Goal: Task Accomplishment & Management: Manage account settings

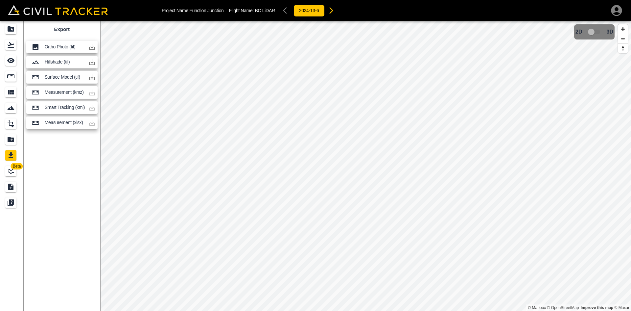
click at [91, 46] on icon "button" at bounding box center [92, 47] width 8 height 8
click at [92, 49] on icon "button" at bounding box center [92, 47] width 8 height 8
click at [11, 47] on icon "Flights" at bounding box center [11, 45] width 8 height 8
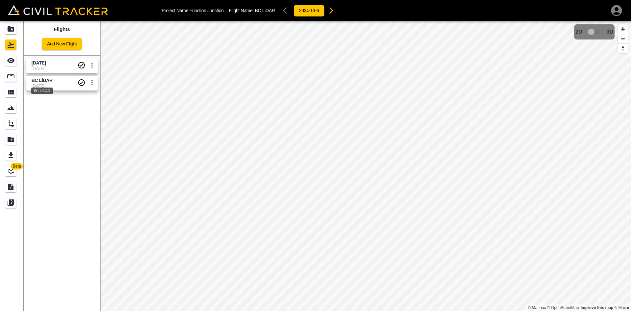
click at [43, 82] on span "BC LiDAR" at bounding box center [42, 80] width 21 height 5
click at [12, 154] on icon "Export" at bounding box center [11, 155] width 5 height 6
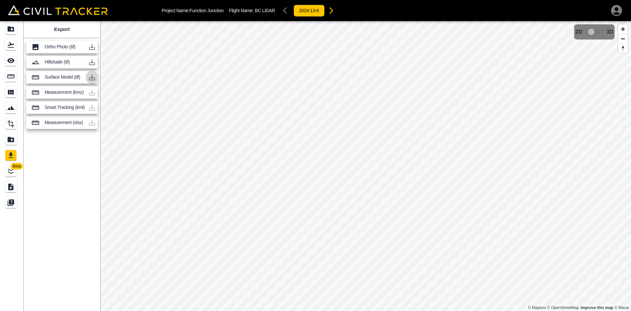
click at [93, 76] on icon "button" at bounding box center [92, 77] width 8 height 8
click at [12, 46] on icon "Flights" at bounding box center [11, 45] width 8 height 8
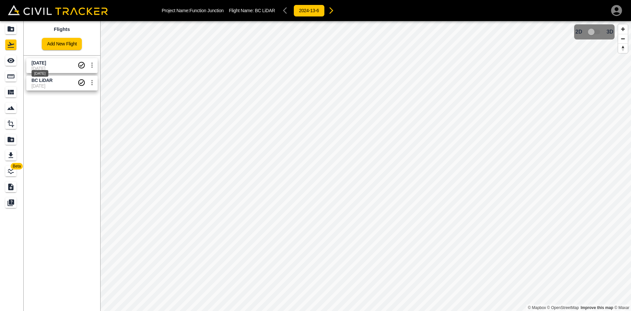
click at [40, 61] on span "[DATE]" at bounding box center [39, 62] width 14 height 5
click at [12, 159] on icon "Export" at bounding box center [11, 155] width 8 height 8
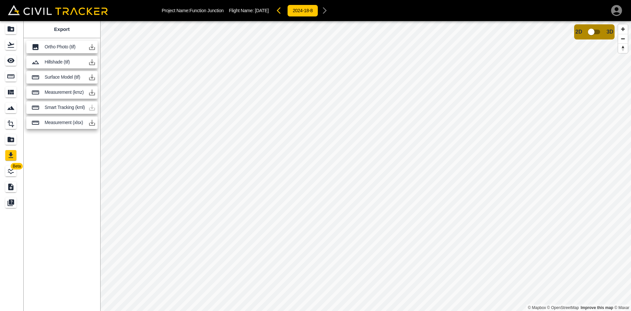
click at [94, 76] on icon "button" at bounding box center [92, 77] width 8 height 8
click at [614, 10] on icon "button" at bounding box center [616, 10] width 11 height 11
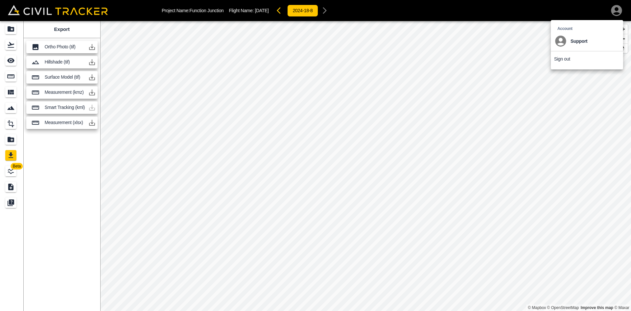
click at [557, 60] on p "Sign out" at bounding box center [562, 58] width 16 height 5
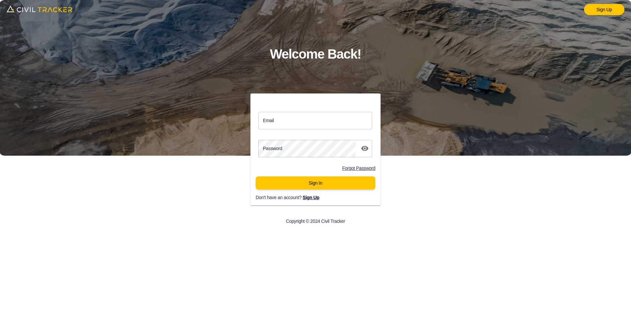
click at [151, 164] on div "Sign Up Welcome Back! Email Email Password password Forgot Password Sign In Don…" at bounding box center [315, 155] width 631 height 311
